Goal: Book appointment/travel/reservation

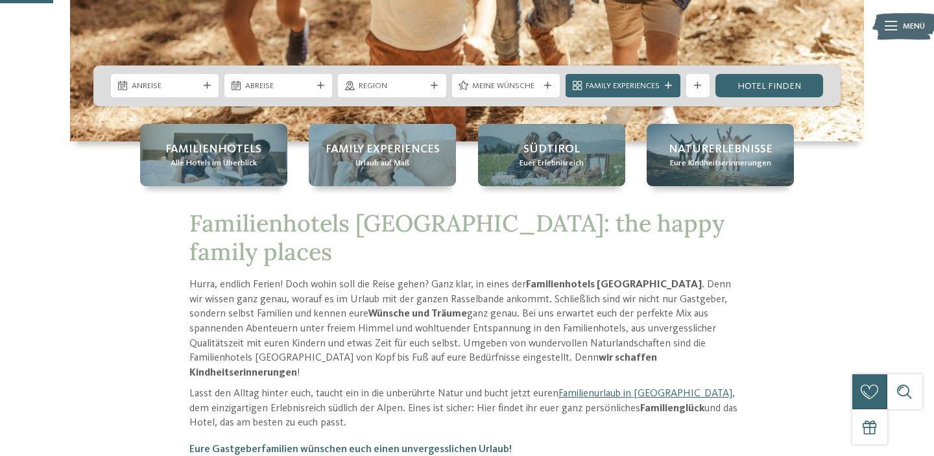
scroll to position [260, 0]
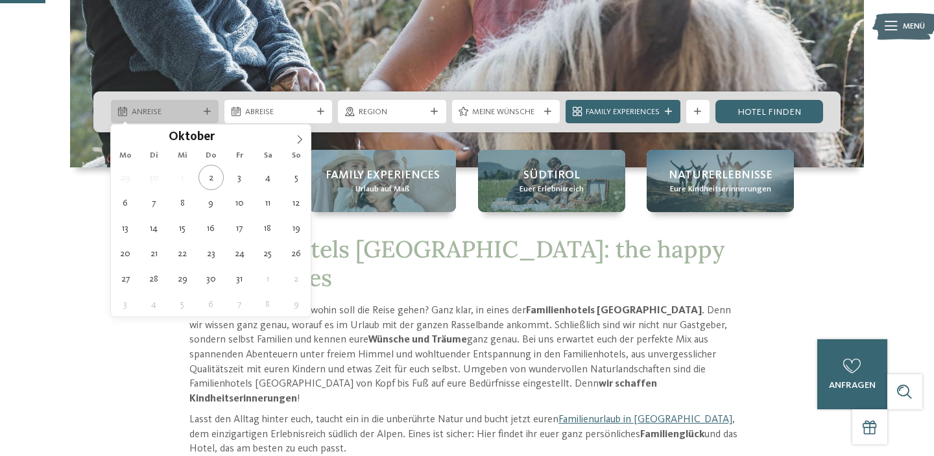
click at [206, 112] on icon at bounding box center [207, 111] width 7 height 7
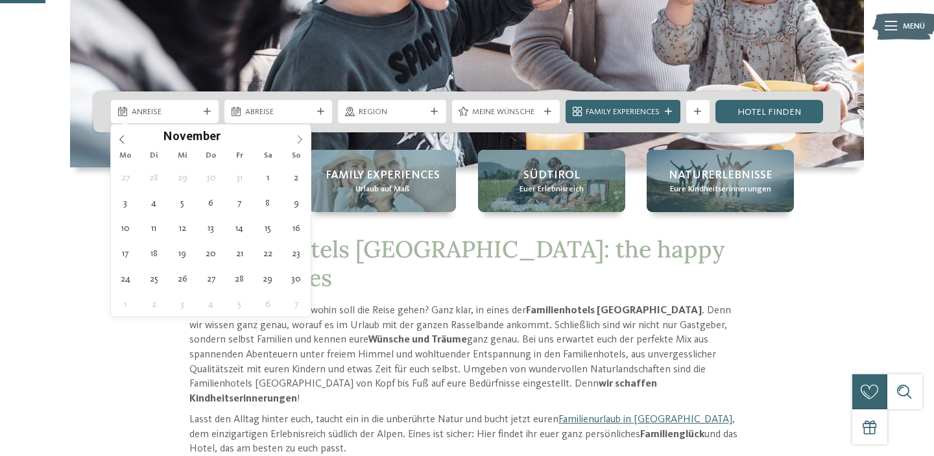
click at [302, 137] on icon at bounding box center [299, 139] width 9 height 9
type input "****"
click at [302, 137] on icon at bounding box center [299, 139] width 9 height 9
type div "[DATE]"
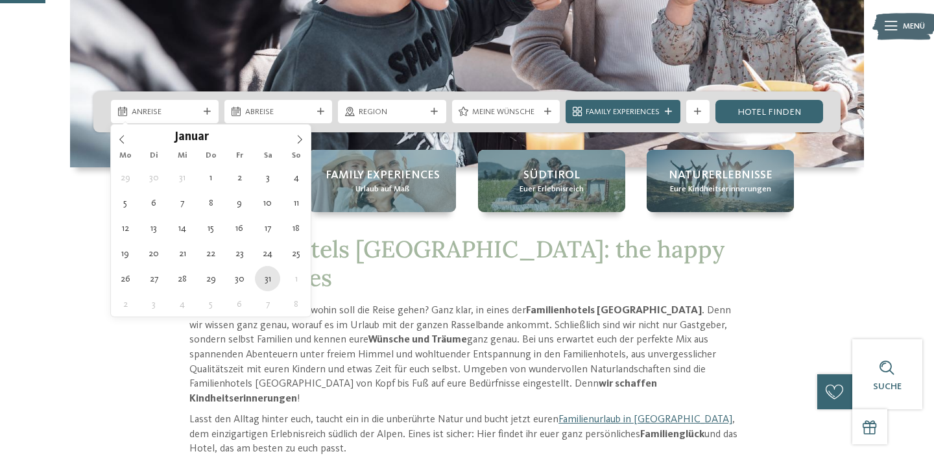
type input "****"
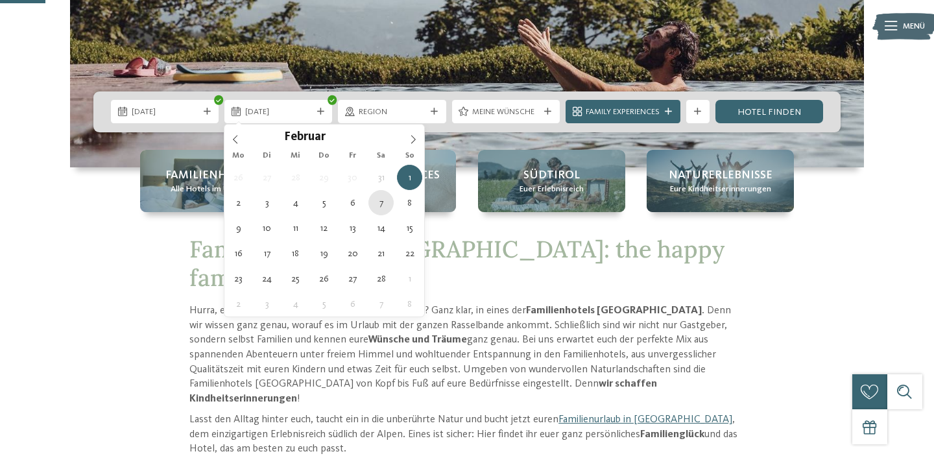
type div "[DATE]"
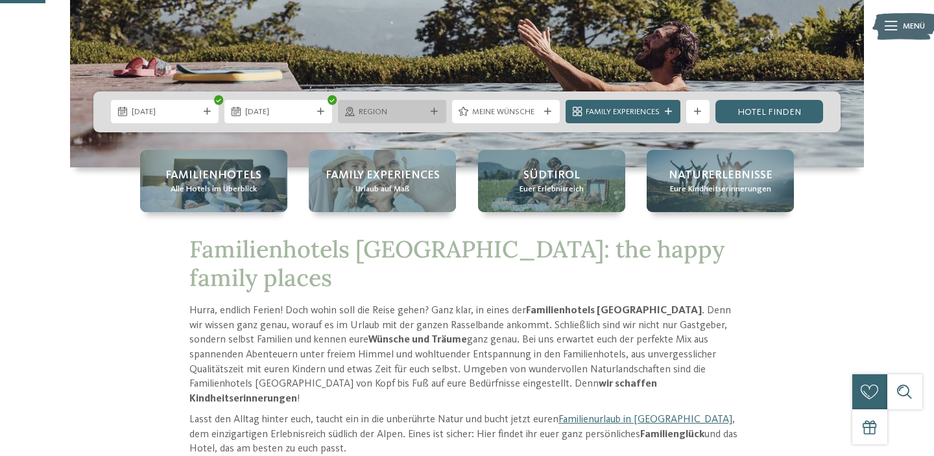
click at [433, 111] on icon at bounding box center [434, 111] width 7 height 7
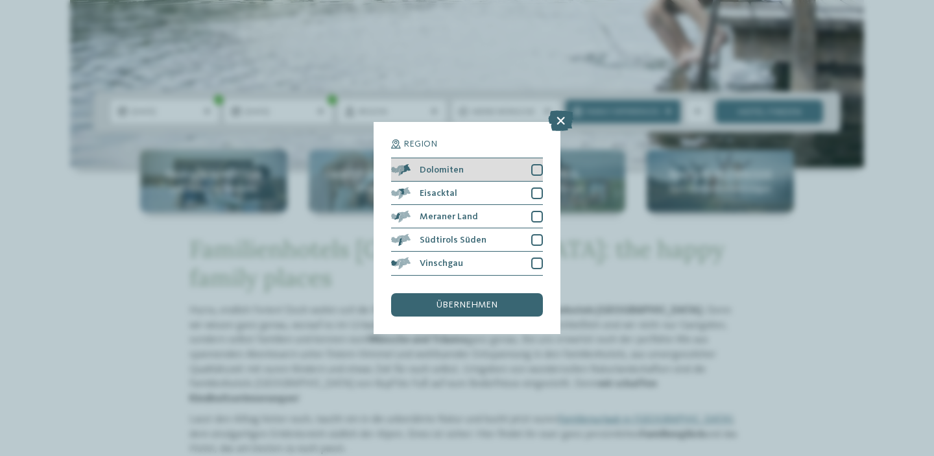
click at [535, 167] on div at bounding box center [537, 170] width 12 height 12
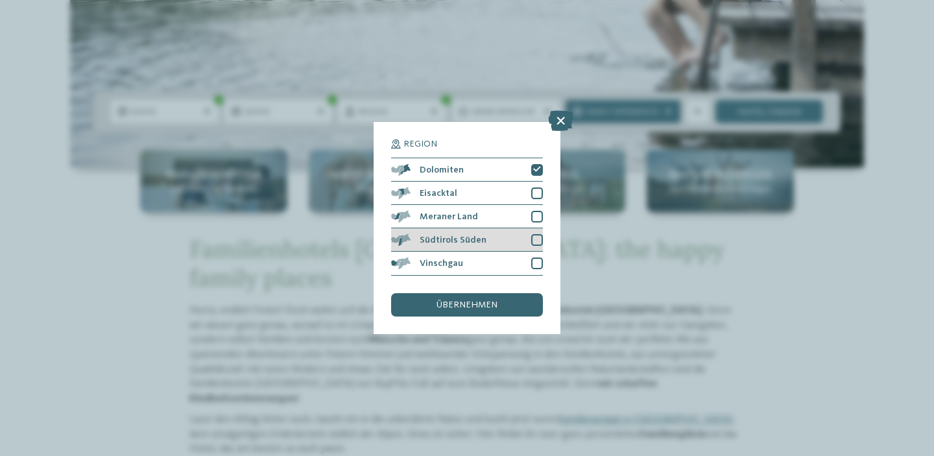
click at [538, 237] on div at bounding box center [537, 240] width 12 height 12
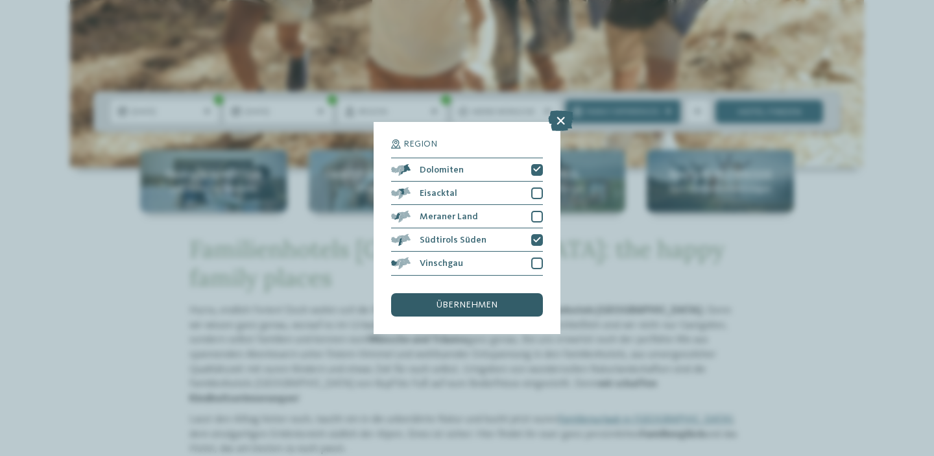
click at [463, 309] on span "übernehmen" at bounding box center [467, 304] width 61 height 9
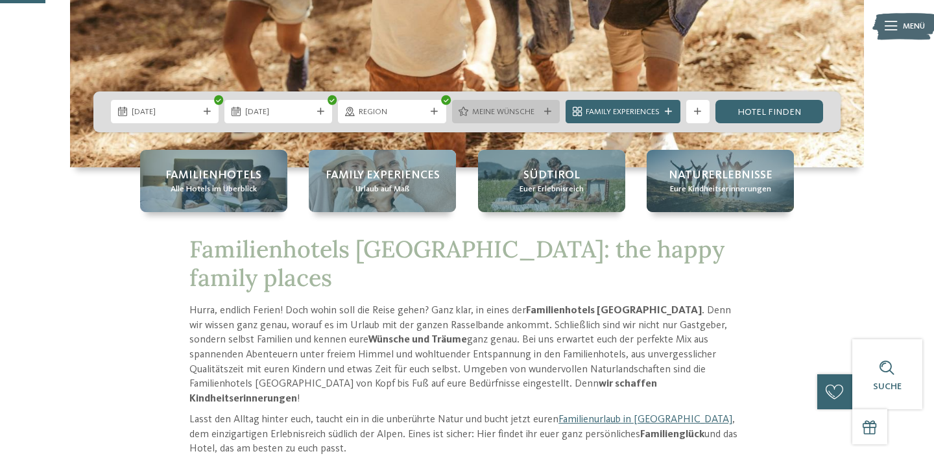
click at [549, 110] on icon at bounding box center [547, 111] width 7 height 7
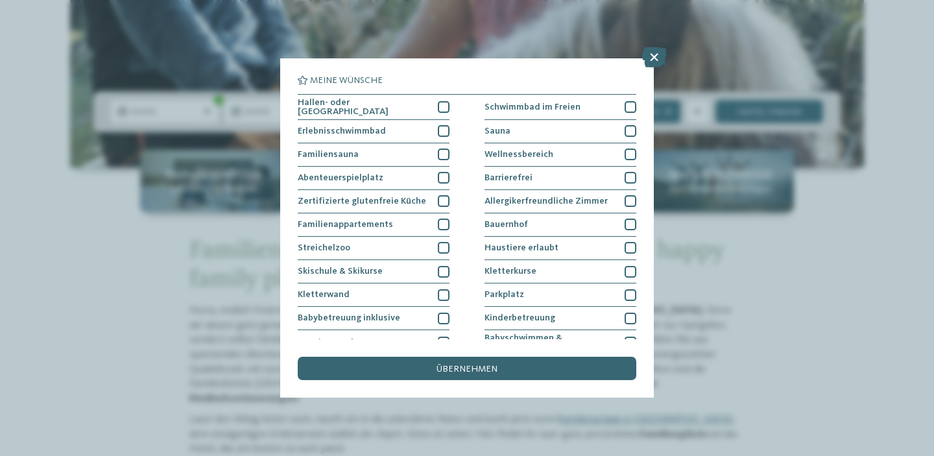
click at [649, 322] on div "Meine Wünsche [GEOGRAPHIC_DATA] Schwimmbad im Freien [GEOGRAPHIC_DATA]" at bounding box center [467, 227] width 374 height 339
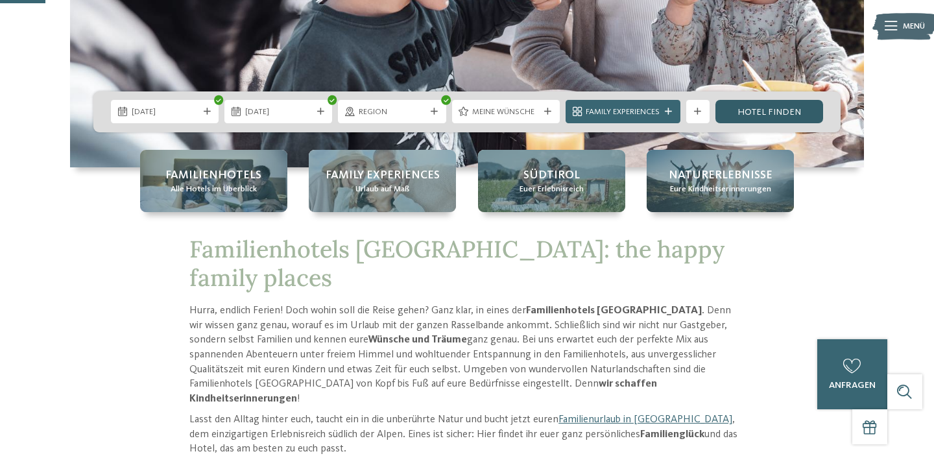
click at [779, 111] on link "Hotel finden" at bounding box center [770, 111] width 108 height 23
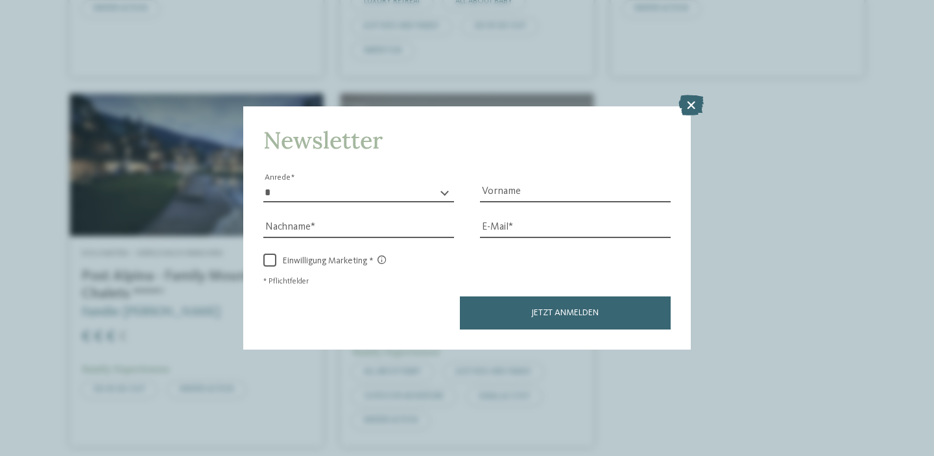
scroll to position [1180, 0]
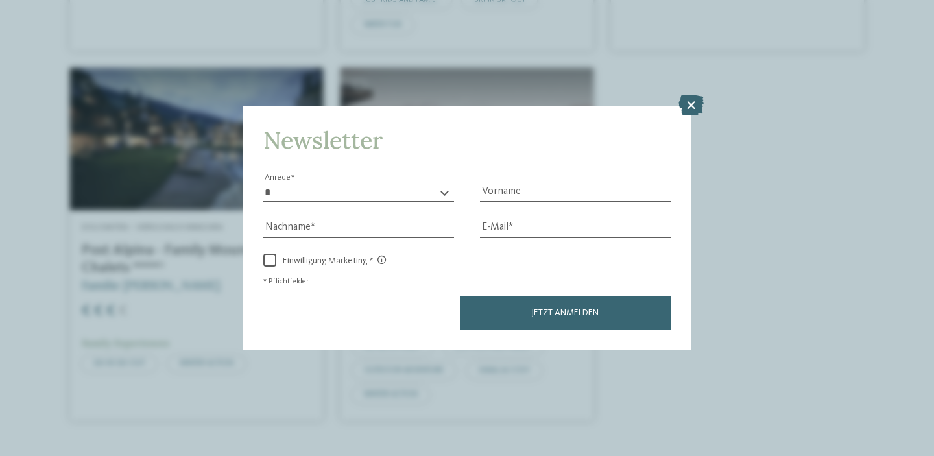
click at [678, 108] on div "Newsletter * **** **** ******* ****** Anrede Vorname Nachname E-Mail Link Link" at bounding box center [467, 227] width 448 height 243
click at [692, 108] on icon at bounding box center [691, 105] width 25 height 21
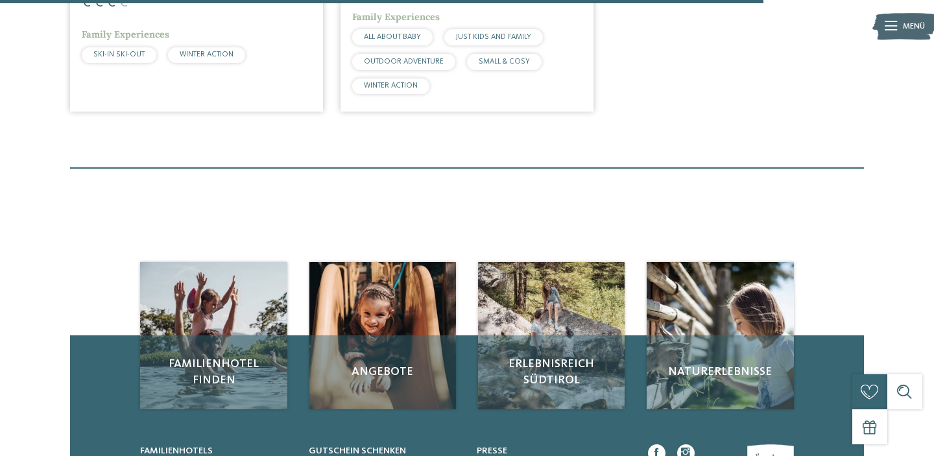
scroll to position [1518, 0]
